Goal: Information Seeking & Learning: Learn about a topic

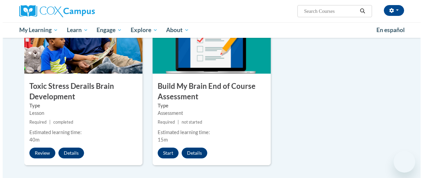
scroll to position [371, 0]
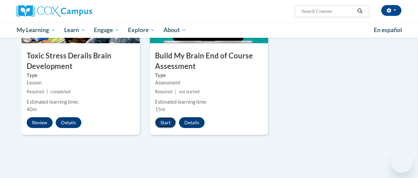
click at [171, 122] on button "Start" at bounding box center [165, 122] width 21 height 11
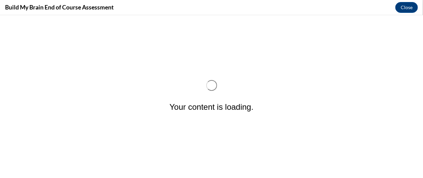
scroll to position [0, 0]
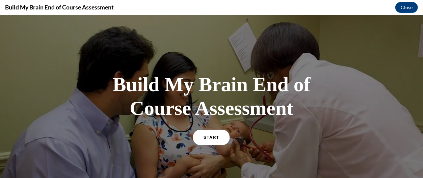
click at [204, 136] on span "START" at bounding box center [212, 136] width 16 height 5
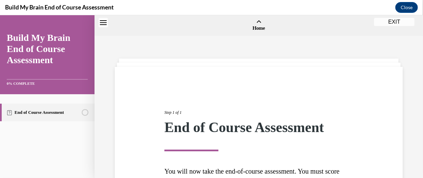
scroll to position [21, 0]
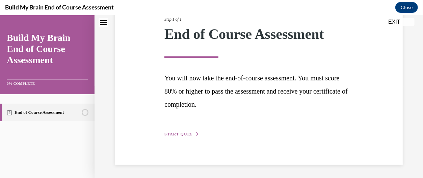
click at [183, 132] on span "START QUIZ" at bounding box center [178, 133] width 28 height 5
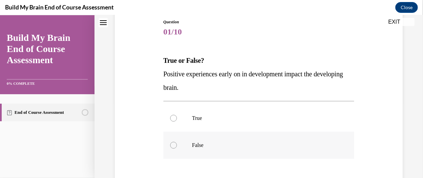
scroll to position [109, 0]
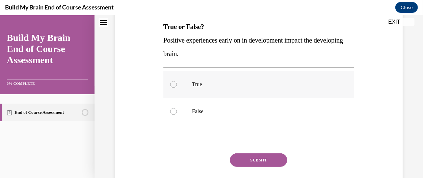
click at [179, 82] on label "True" at bounding box center [258, 84] width 191 height 27
click at [177, 82] on input "True" at bounding box center [173, 84] width 7 height 7
radio input "true"
click at [258, 158] on button "SUBMIT" at bounding box center [258, 160] width 57 height 14
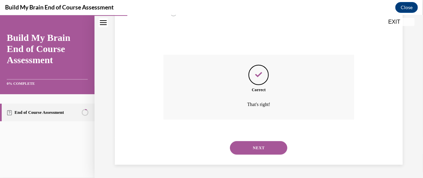
click at [268, 148] on button "NEXT" at bounding box center [258, 148] width 57 height 14
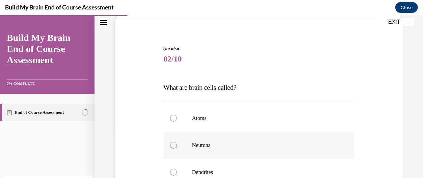
scroll to position [71, 0]
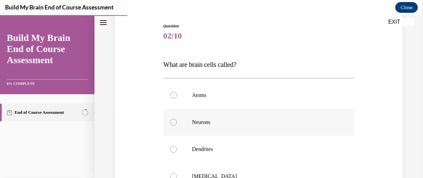
click at [176, 124] on label "Neurons" at bounding box center [258, 121] width 191 height 27
click at [176, 124] on input "Neurons" at bounding box center [173, 121] width 7 height 7
radio input "true"
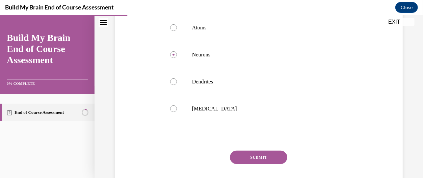
click at [262, 158] on button "SUBMIT" at bounding box center [258, 157] width 57 height 14
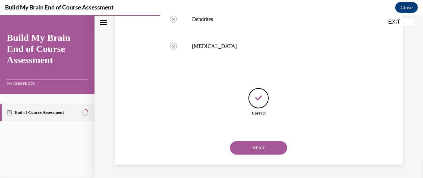
click at [252, 151] on button "NEXT" at bounding box center [258, 148] width 57 height 14
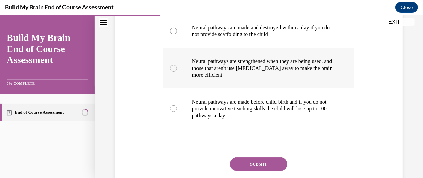
click at [174, 70] on div at bounding box center [173, 67] width 7 height 7
click at [174, 70] on input "Neural pathways are strengthened when they are being used, and those that aren'…" at bounding box center [173, 67] width 7 height 7
radio input "true"
click at [260, 162] on button "SUBMIT" at bounding box center [258, 164] width 57 height 14
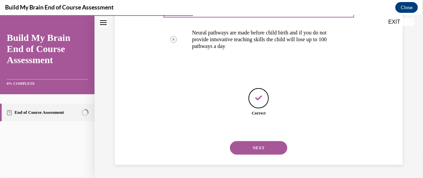
click at [258, 146] on button "NEXT" at bounding box center [258, 148] width 57 height 14
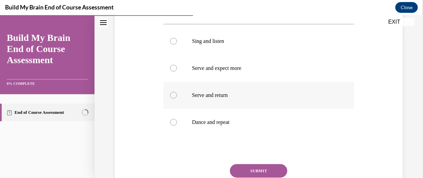
click at [171, 91] on label "Serve and return" at bounding box center [258, 94] width 191 height 27
click at [171, 91] on input "Serve and return" at bounding box center [173, 94] width 7 height 7
radio input "true"
click at [266, 170] on button "SUBMIT" at bounding box center [258, 171] width 57 height 14
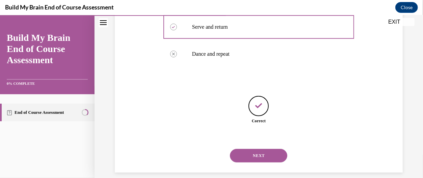
scroll to position [214, 0]
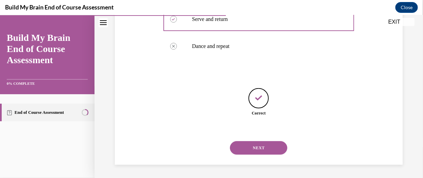
click at [265, 145] on button "NEXT" at bounding box center [258, 148] width 57 height 14
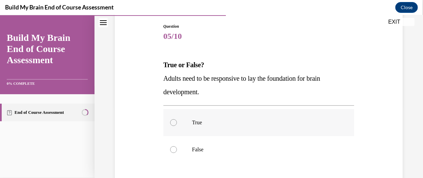
scroll to position [104, 0]
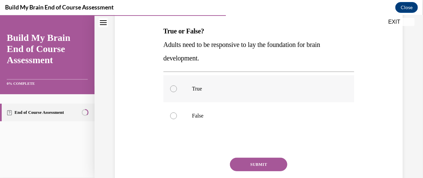
click at [204, 93] on label "True" at bounding box center [258, 88] width 191 height 27
click at [177, 92] on input "True" at bounding box center [173, 88] width 7 height 7
radio input "true"
click at [260, 167] on button "SUBMIT" at bounding box center [258, 164] width 57 height 14
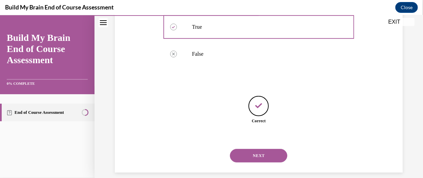
scroll to position [174, 0]
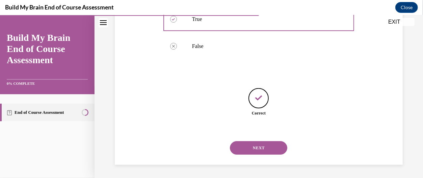
click at [270, 146] on button "NEXT" at bounding box center [258, 148] width 57 height 14
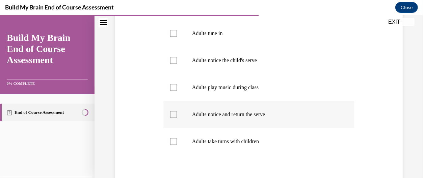
scroll to position [206, 0]
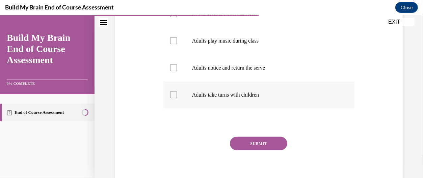
click at [171, 97] on div at bounding box center [173, 94] width 7 height 7
click at [171, 97] on input "Adults take turns with children" at bounding box center [173, 94] width 7 height 7
checkbox input "true"
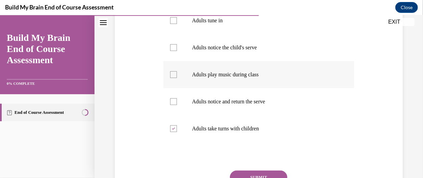
click at [176, 75] on label "Adults play music during class" at bounding box center [258, 74] width 191 height 27
click at [176, 75] on input "Adults play music during class" at bounding box center [173, 74] width 7 height 7
checkbox input "true"
click at [178, 53] on label "Adults notice the child's serve" at bounding box center [258, 47] width 191 height 27
click at [177, 51] on input "Adults notice the child's serve" at bounding box center [173, 47] width 7 height 7
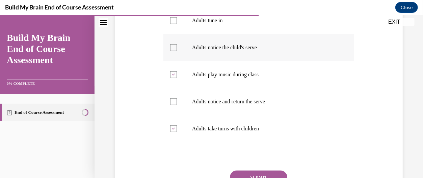
checkbox input "true"
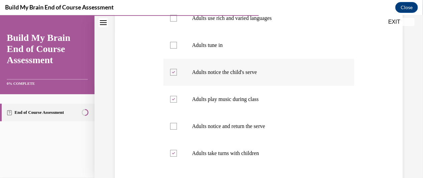
scroll to position [139, 0]
